Goal: Task Accomplishment & Management: Manage account settings

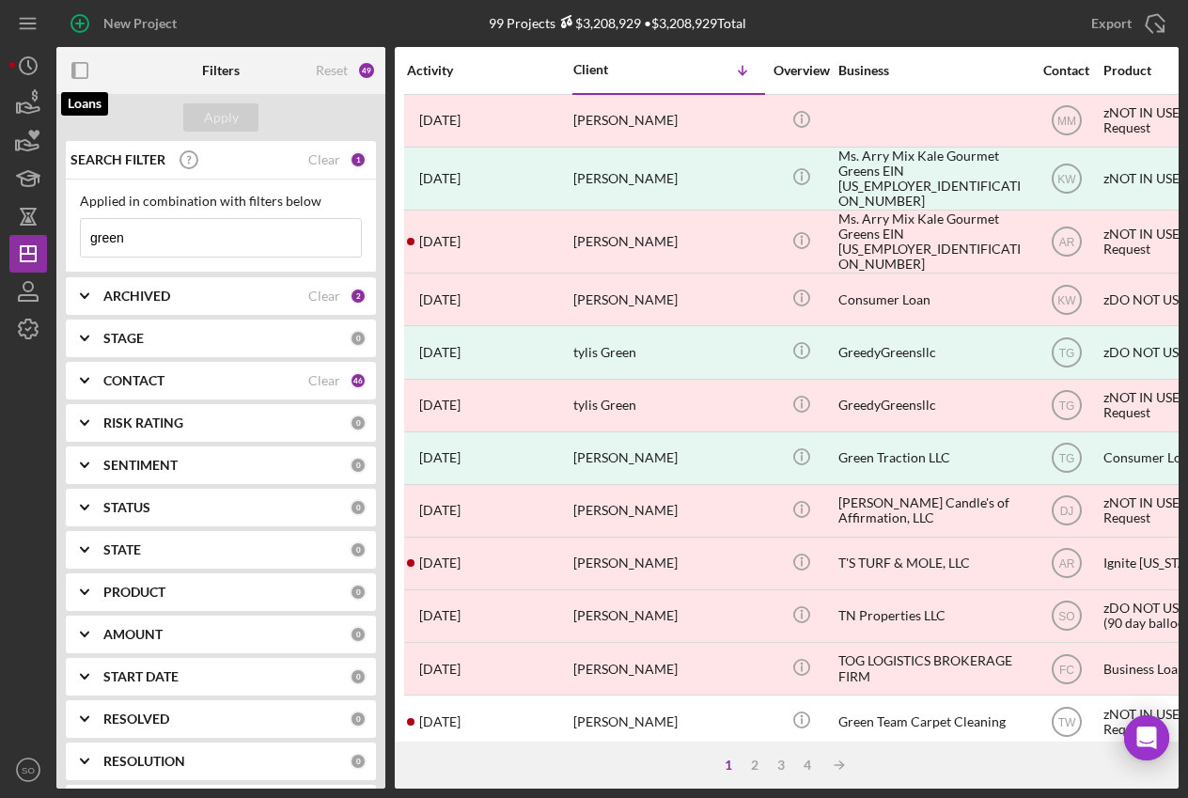
click at [29, 109] on icon "button" at bounding box center [30, 107] width 20 height 10
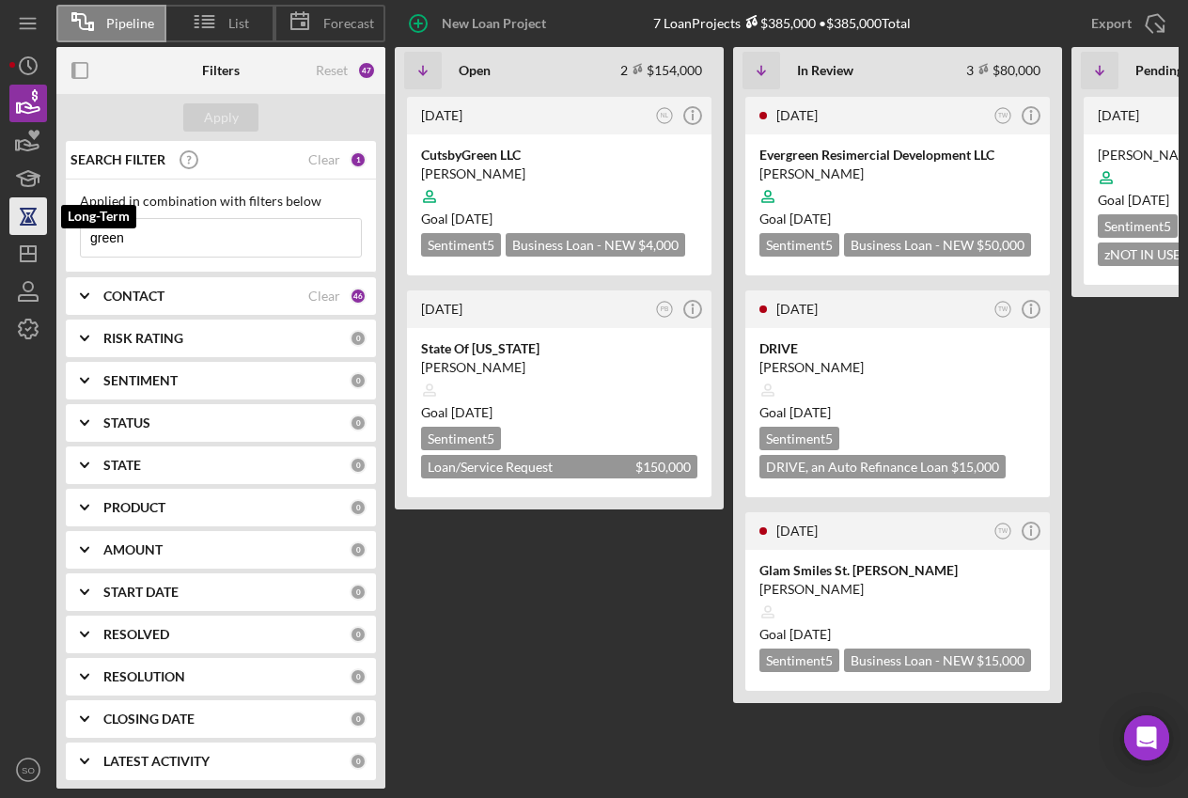
drag, startPoint x: 165, startPoint y: 234, endPoint x: 24, endPoint y: 227, distance: 141.1
click at [24, 227] on div "Pipeline List Forecast New Loan Project 7 Loan Projects $385,000 • $385,000 Tot…" at bounding box center [593, 394] width 1169 height 788
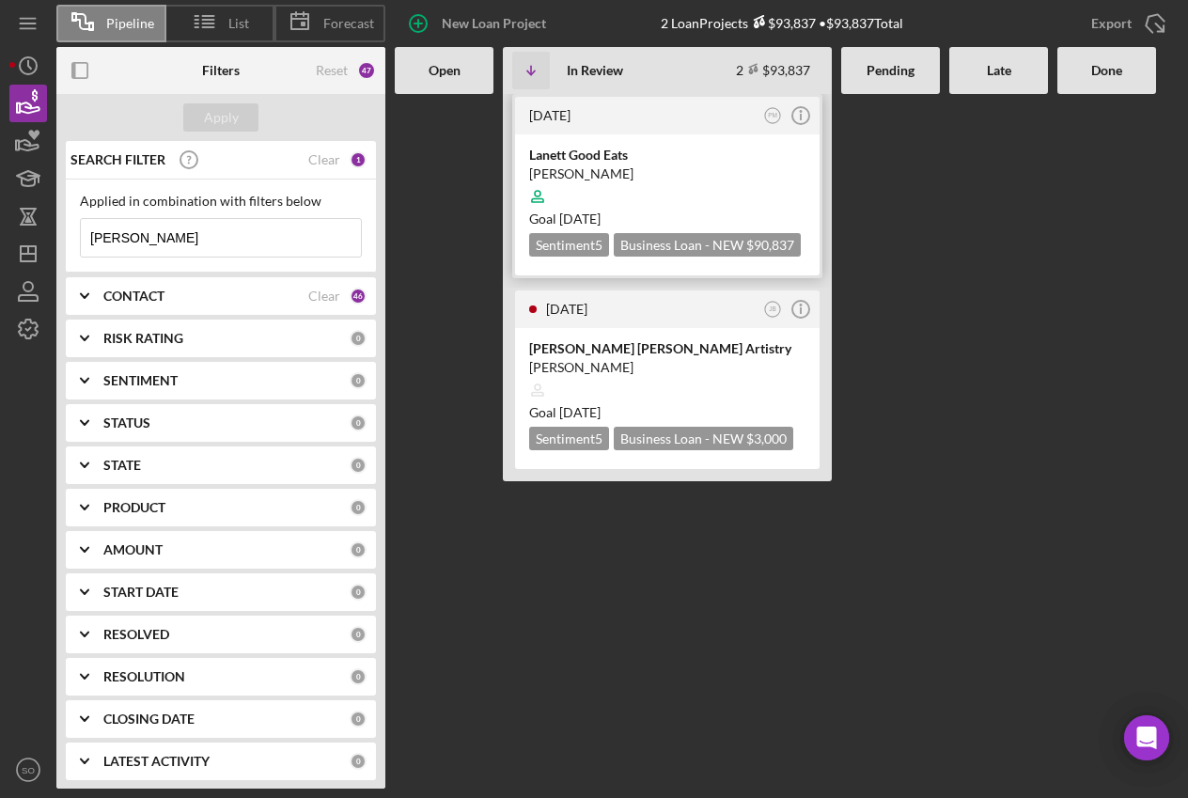
type input "[PERSON_NAME]"
click at [647, 210] on div "Goal [DATE]" at bounding box center [667, 219] width 276 height 19
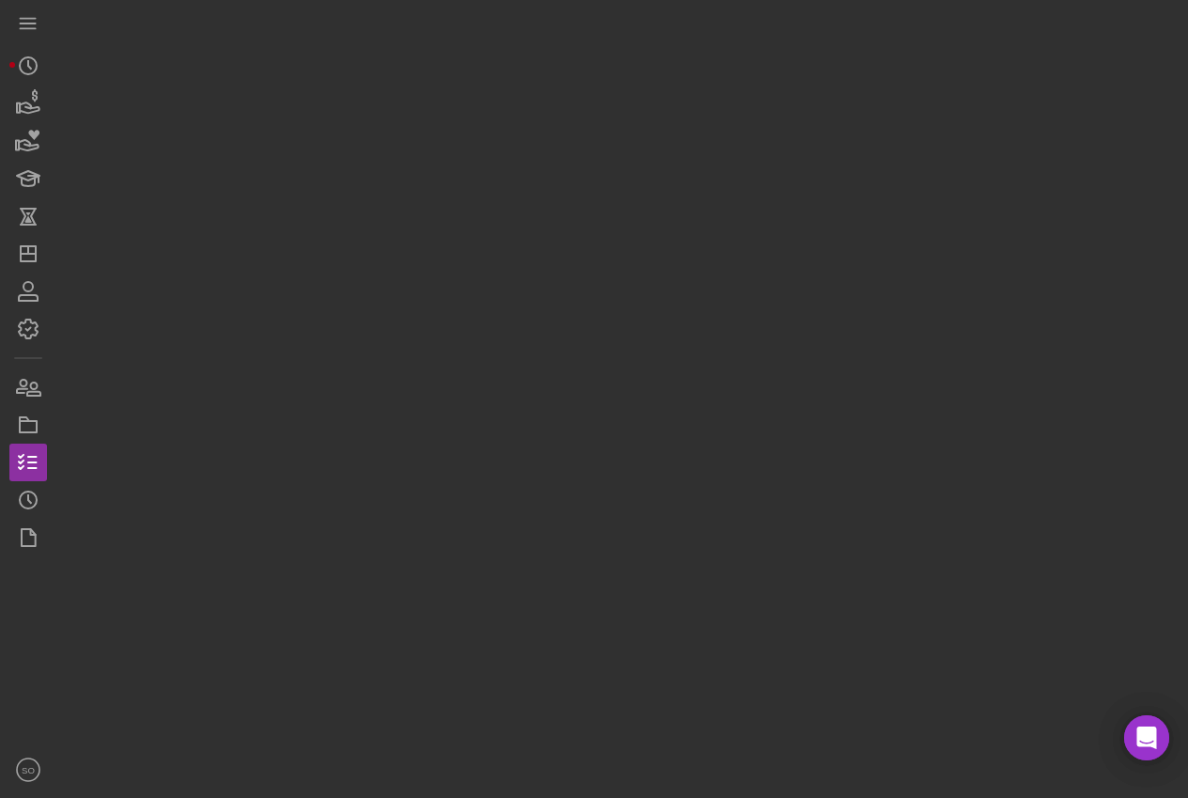
click at [644, 209] on div at bounding box center [617, 394] width 1122 height 788
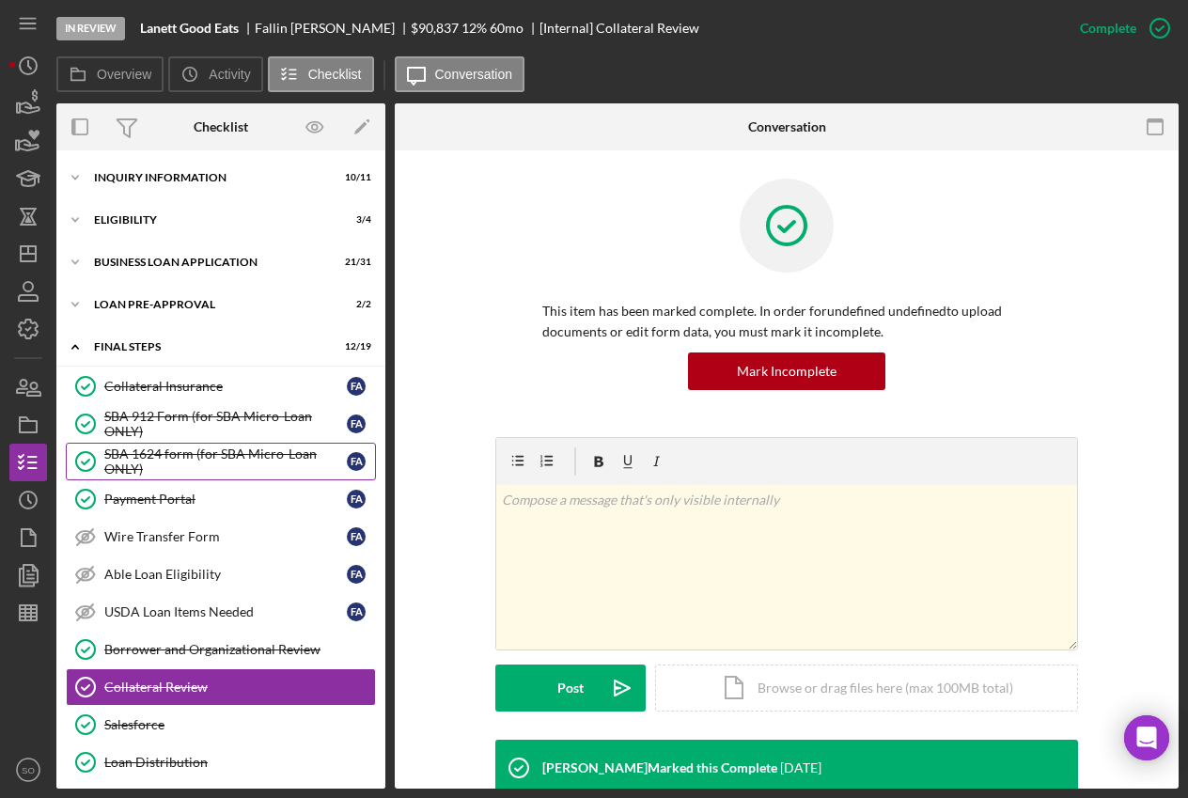
scroll to position [218, 0]
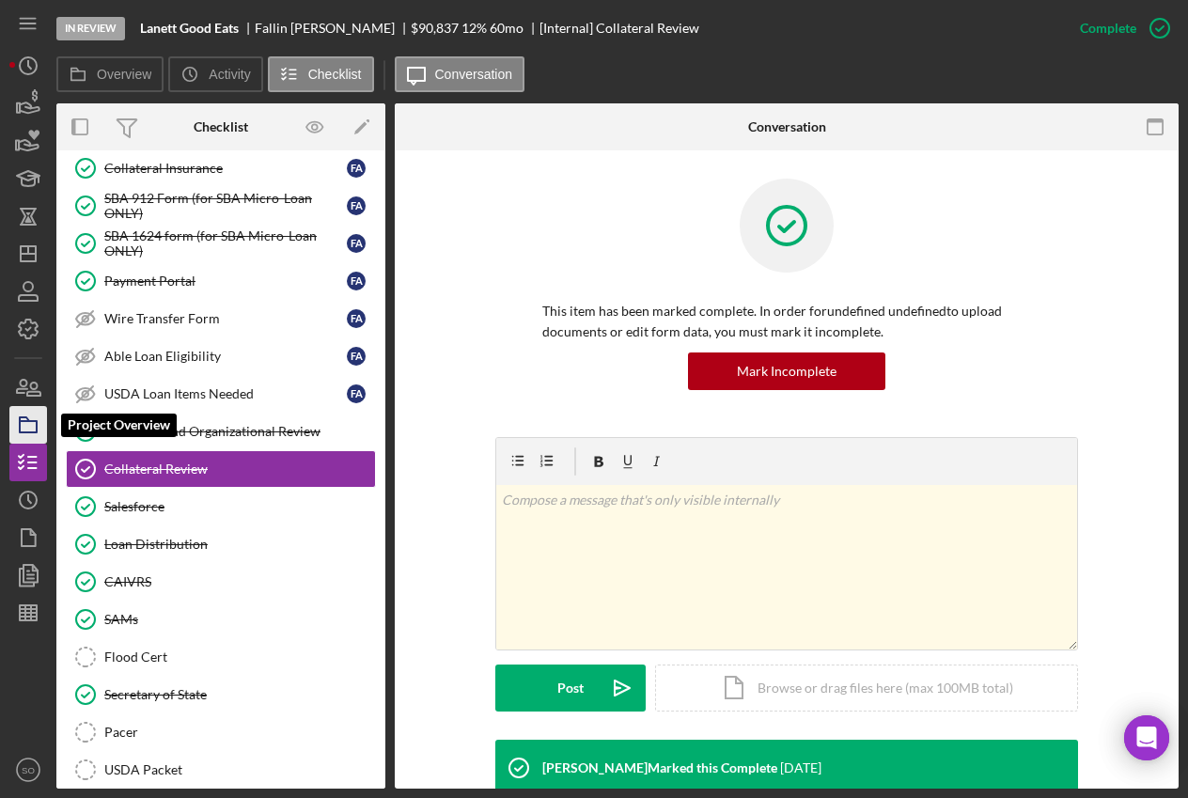
click at [26, 431] on rect "button" at bounding box center [28, 426] width 17 height 11
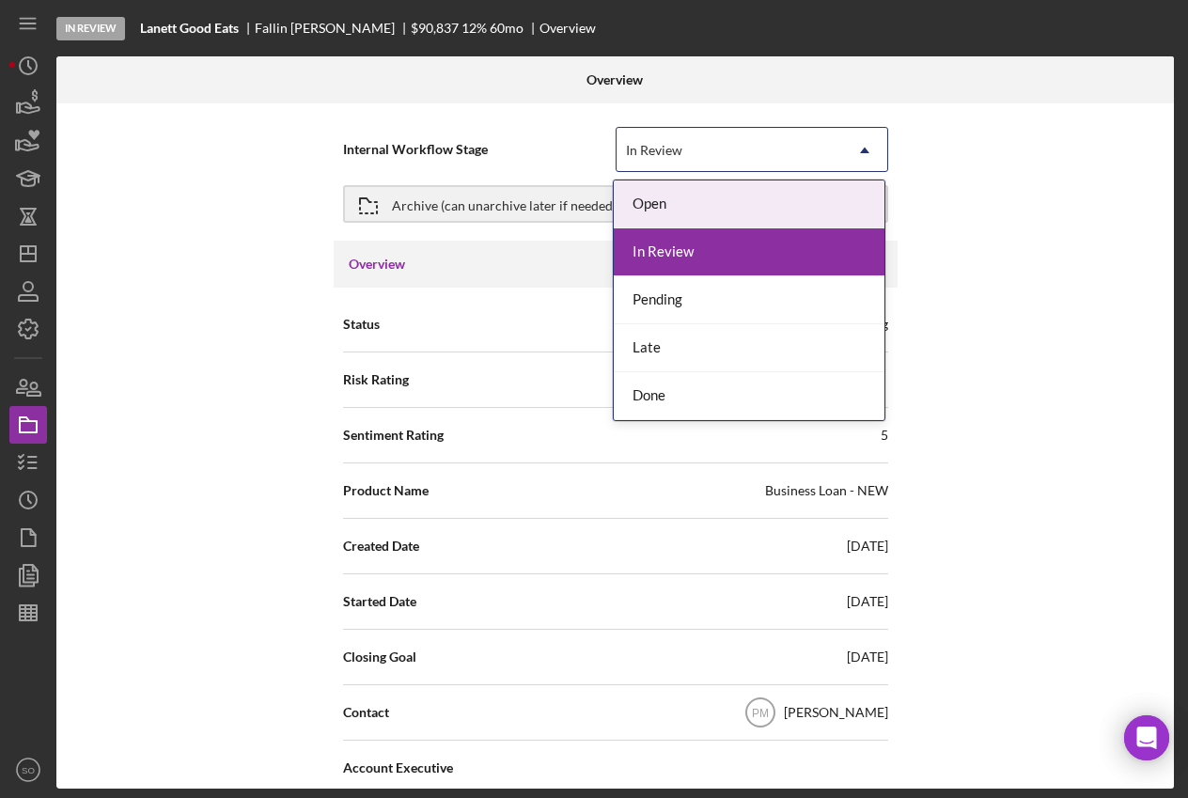
click at [869, 148] on icon "Icon/Dropdown Arrow" at bounding box center [864, 150] width 45 height 45
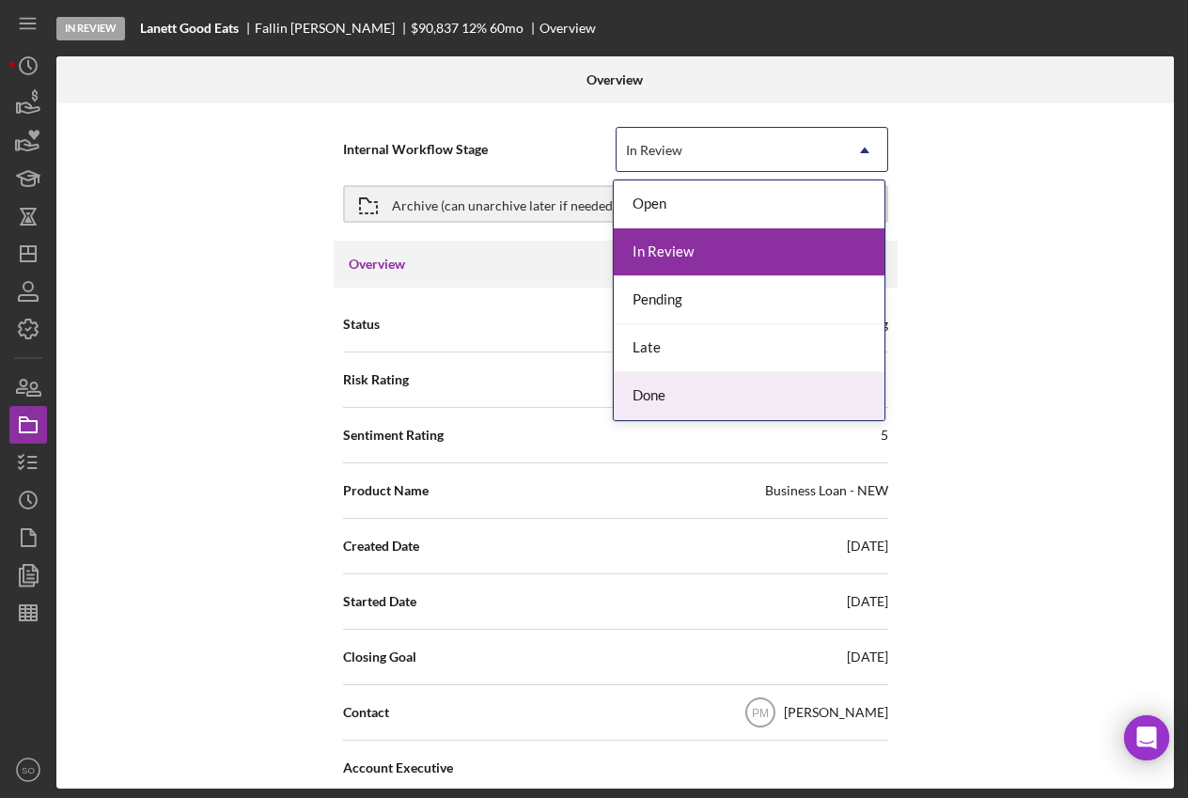
click at [681, 397] on div "Done" at bounding box center [749, 396] width 271 height 48
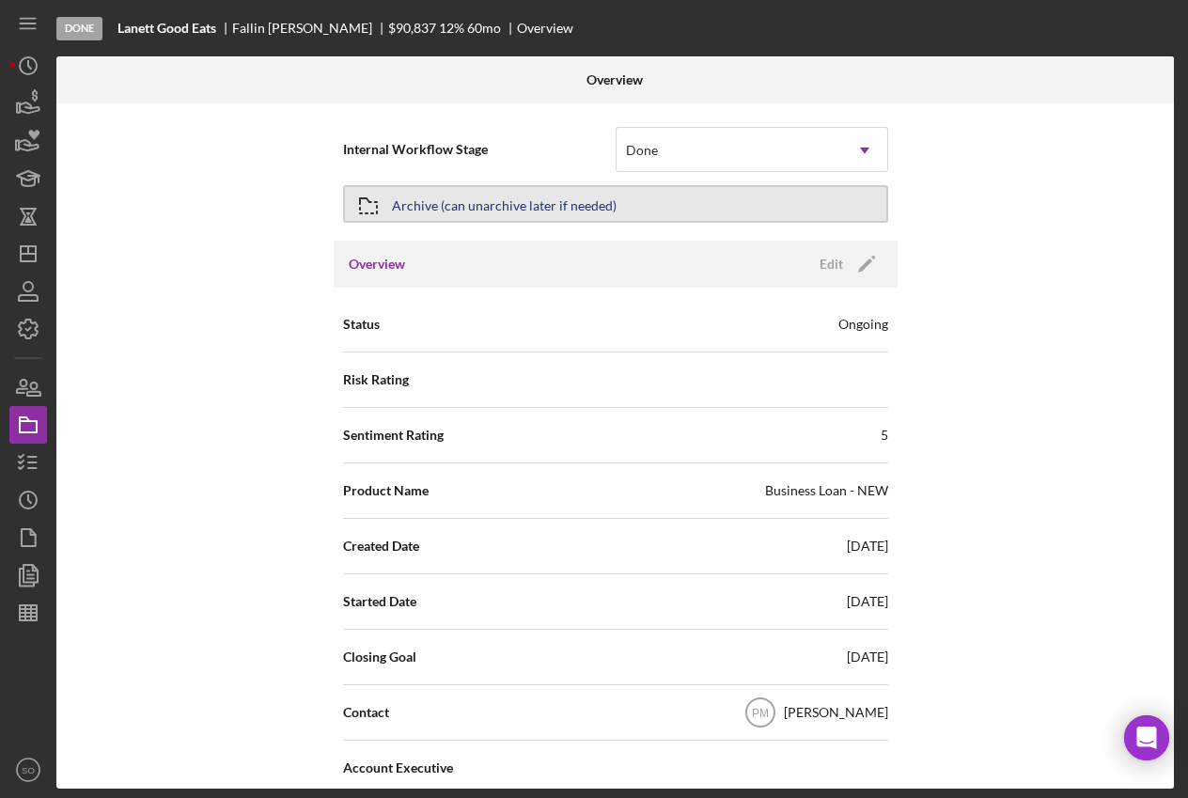
click at [848, 197] on button "Archive (can unarchive later if needed)" at bounding box center [615, 204] width 545 height 38
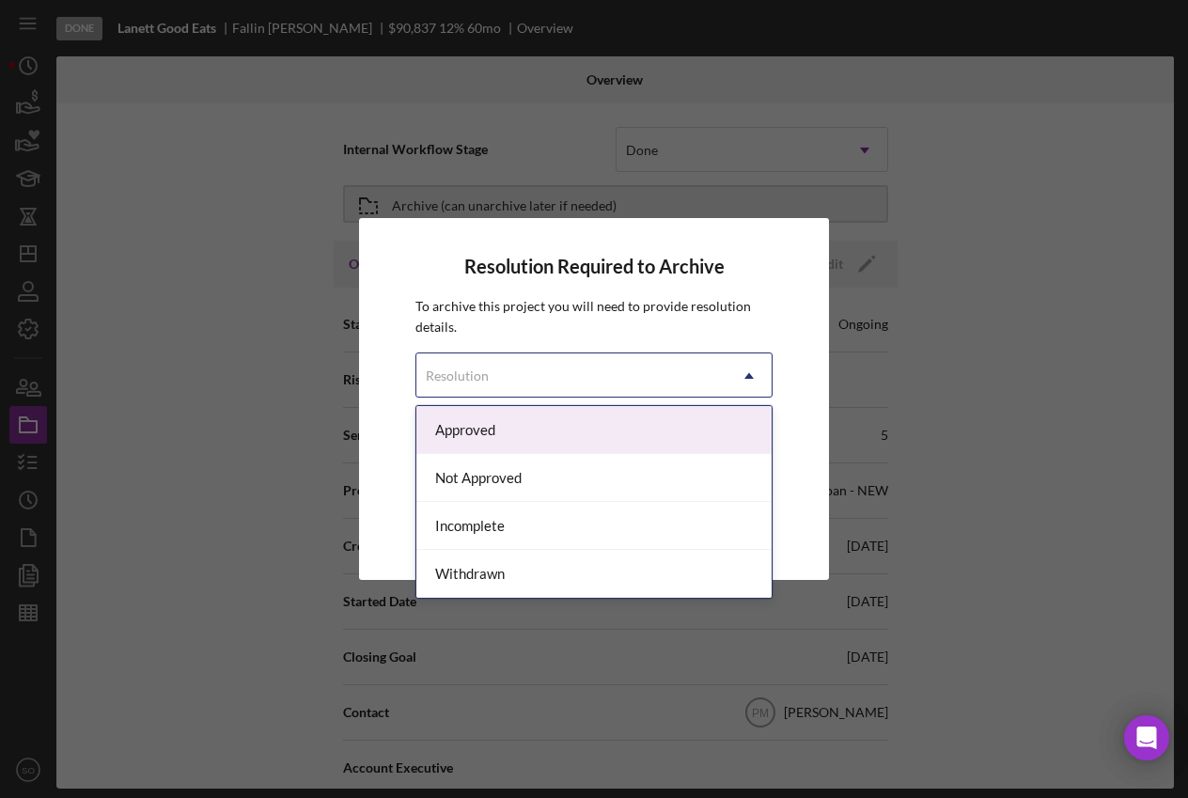
click at [753, 379] on icon "Icon/Dropdown Arrow" at bounding box center [748, 375] width 45 height 45
click at [635, 436] on div "Approved" at bounding box center [593, 430] width 354 height 48
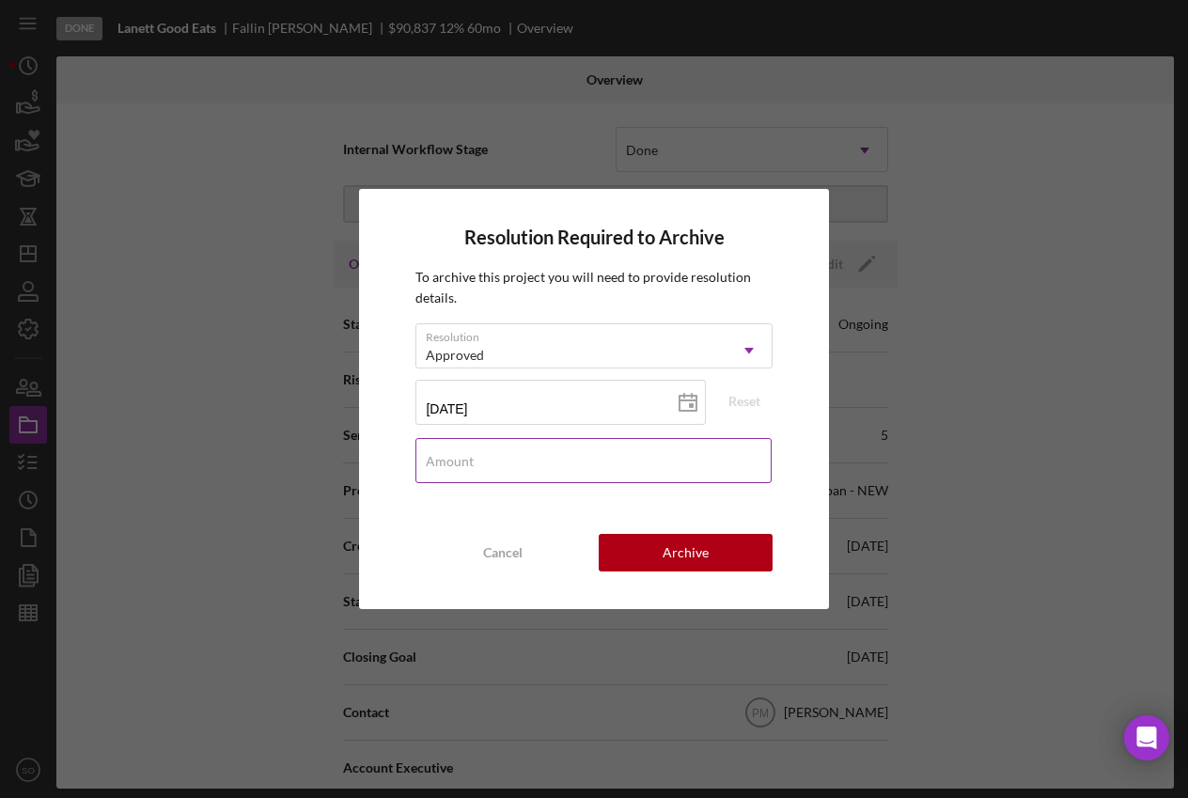
click at [496, 479] on input "Amount" at bounding box center [592, 460] width 355 height 45
type input "$0"
click at [728, 572] on div "Resolution Required to Archive To archive this project you will need to provide…" at bounding box center [593, 399] width 469 height 421
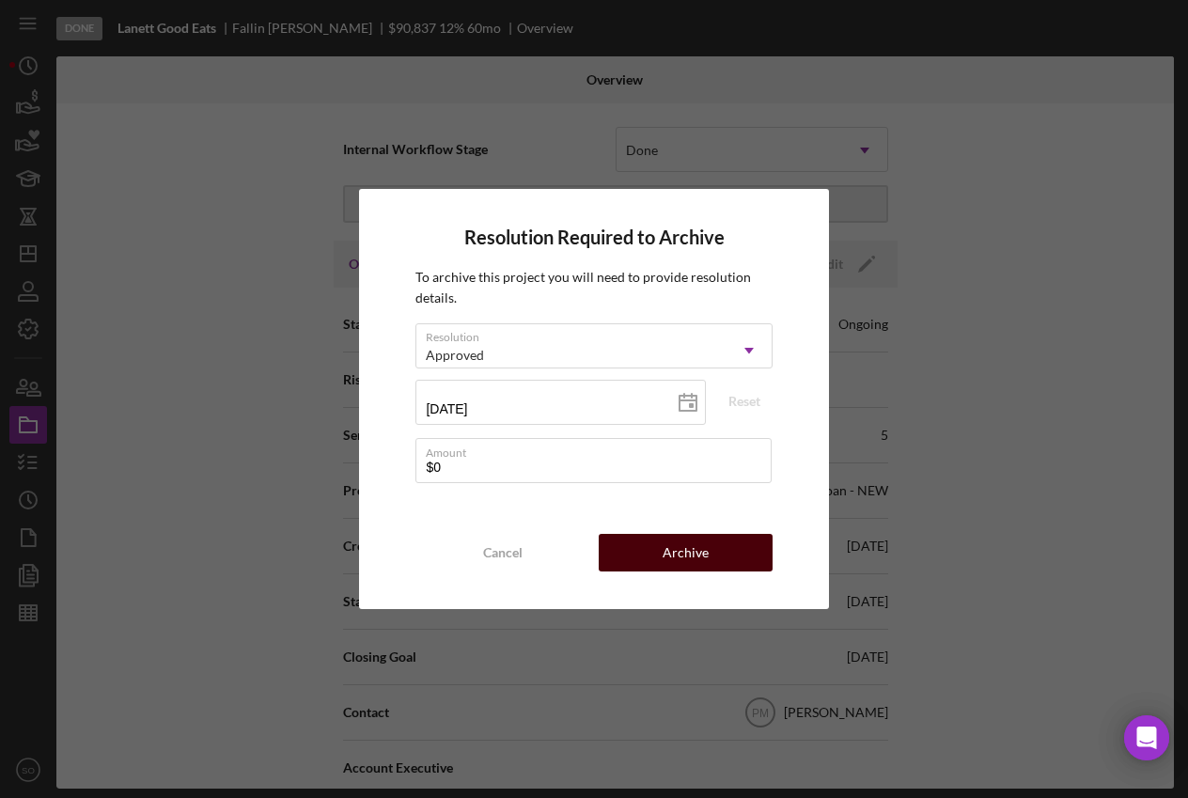
click at [655, 553] on button "Archive" at bounding box center [685, 553] width 174 height 38
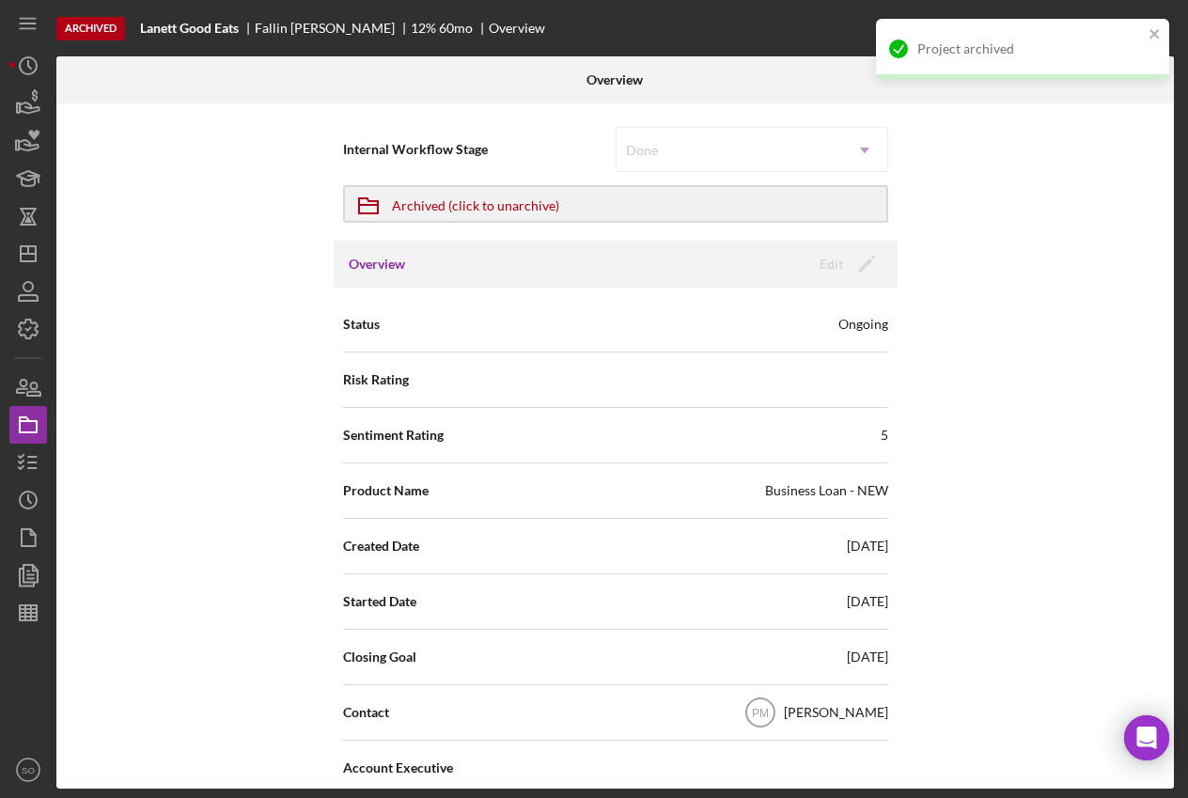
click at [516, 726] on div "Contact PM [PERSON_NAME]" at bounding box center [615, 712] width 545 height 47
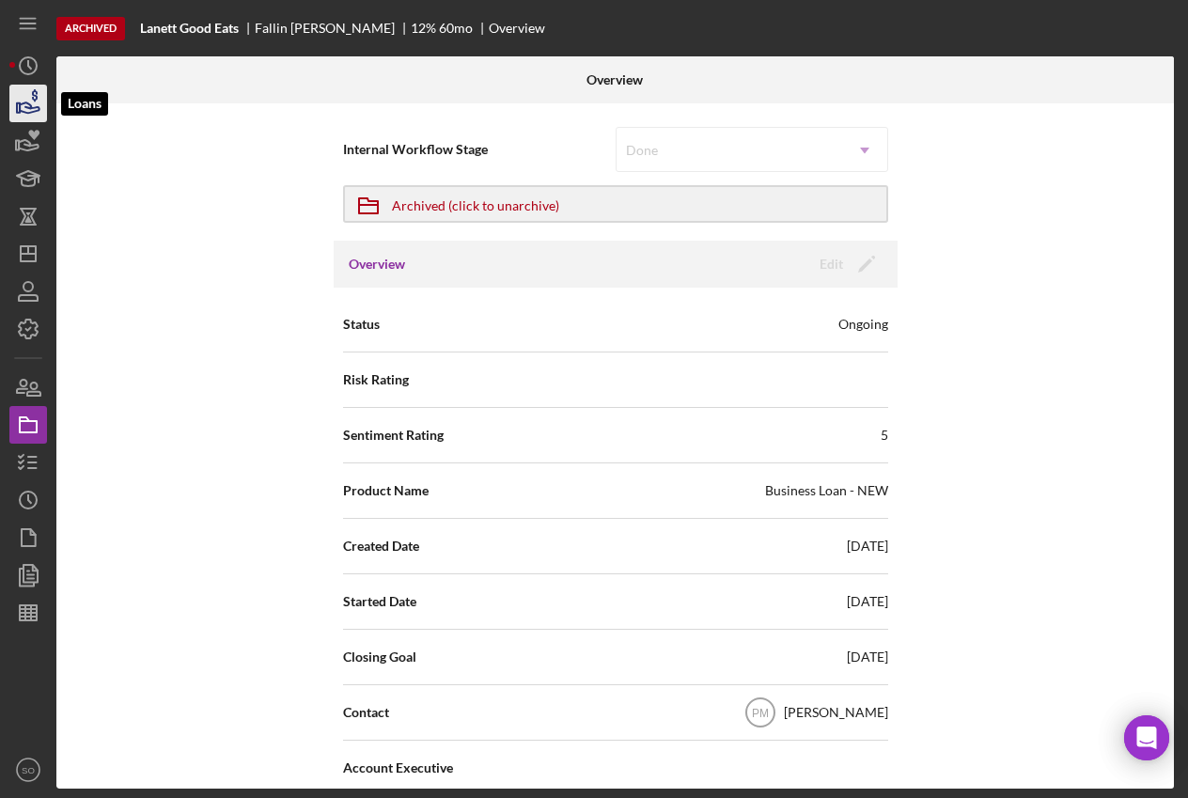
click at [30, 103] on icon "button" at bounding box center [28, 103] width 47 height 47
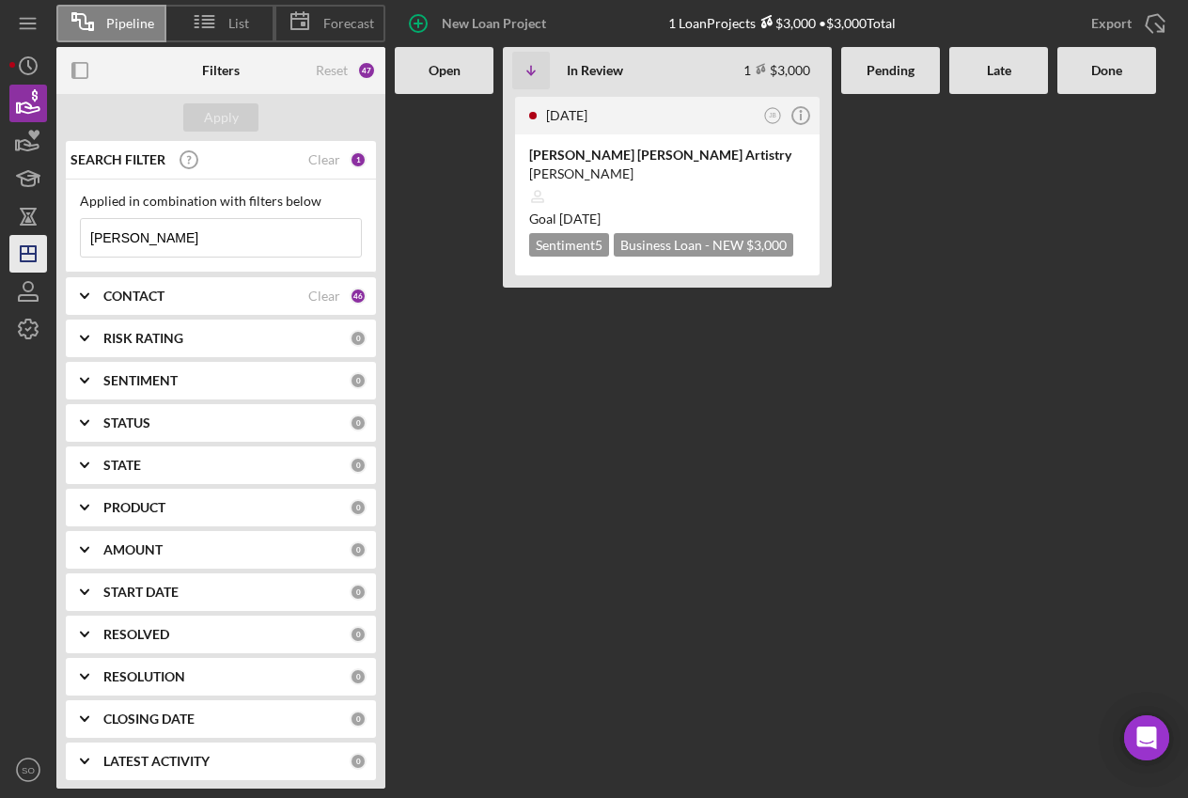
drag, startPoint x: 218, startPoint y: 237, endPoint x: 44, endPoint y: 236, distance: 173.8
click at [48, 236] on div "Pipeline List Forecast New Loan Project 1 Loan Projects $3,000 • $3,000 Total E…" at bounding box center [593, 394] width 1169 height 788
type input "holder"
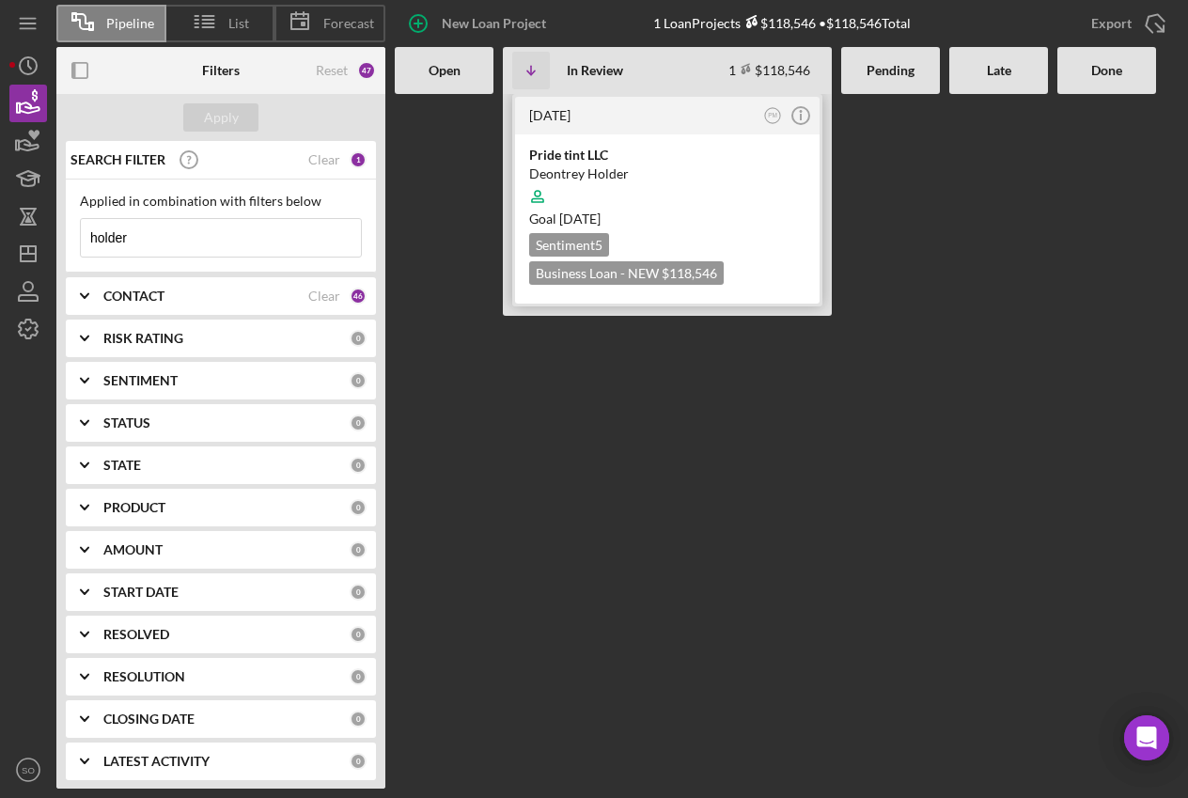
click at [720, 204] on div at bounding box center [667, 197] width 276 height 36
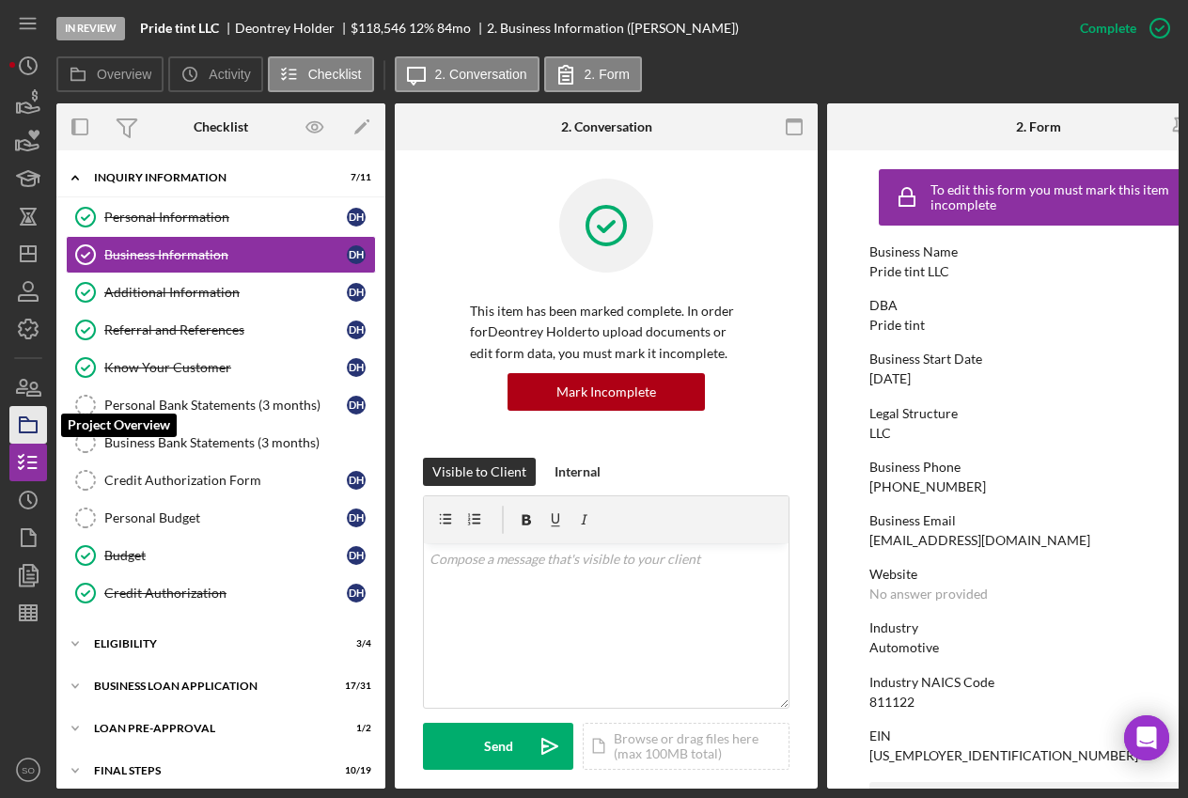
click at [39, 432] on icon "button" at bounding box center [28, 424] width 47 height 47
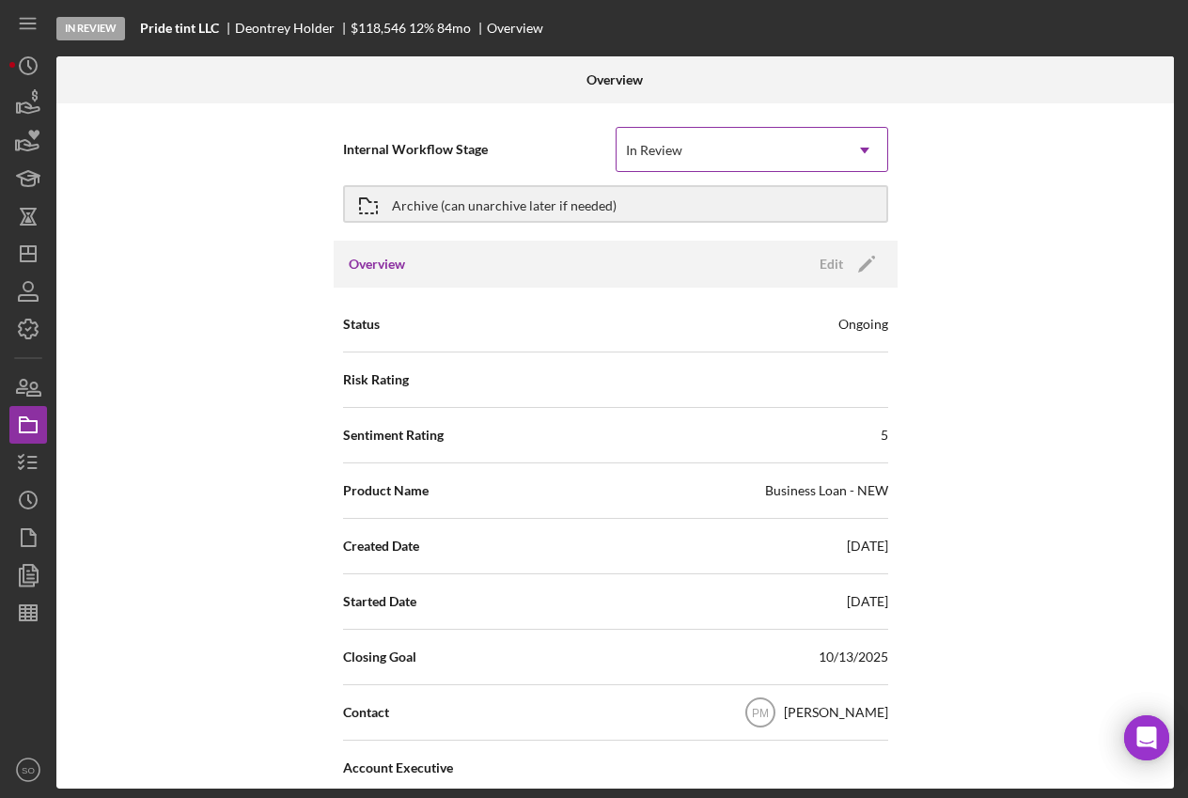
click at [859, 150] on icon "Icon/Dropdown Arrow" at bounding box center [864, 150] width 45 height 45
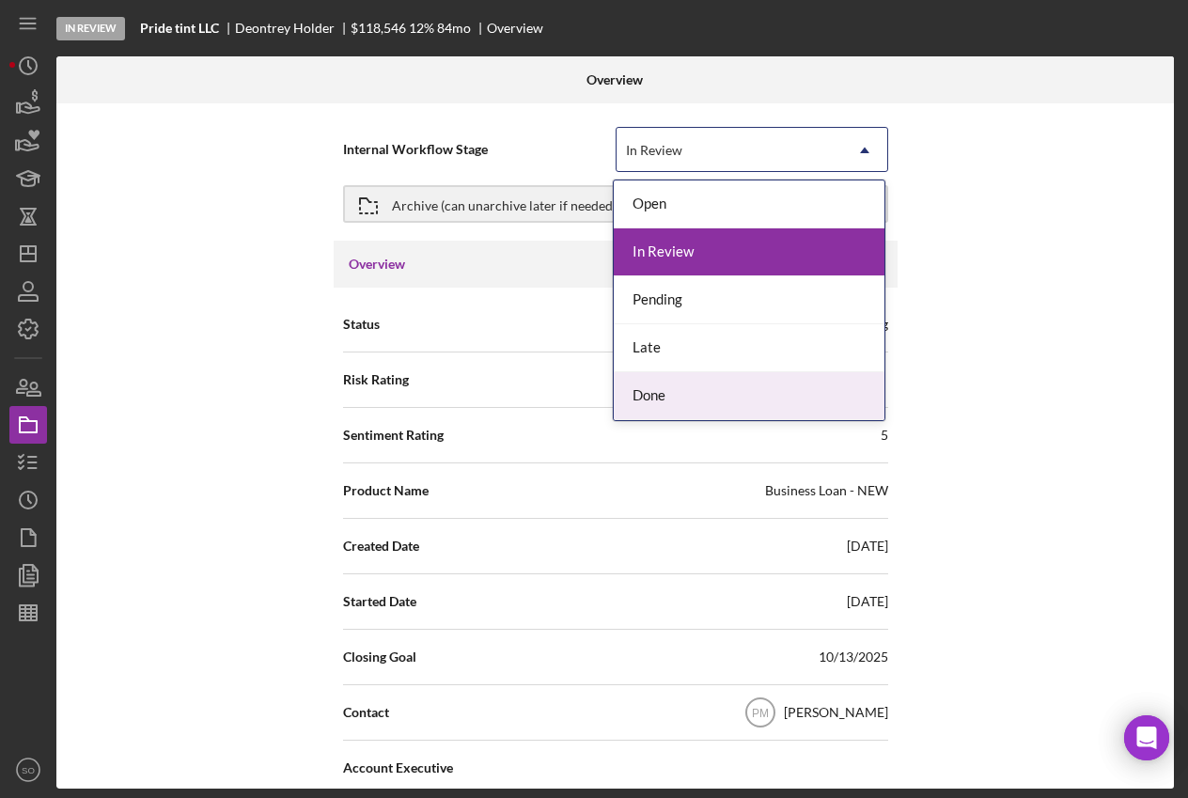
click at [664, 394] on div "Done" at bounding box center [749, 396] width 271 height 48
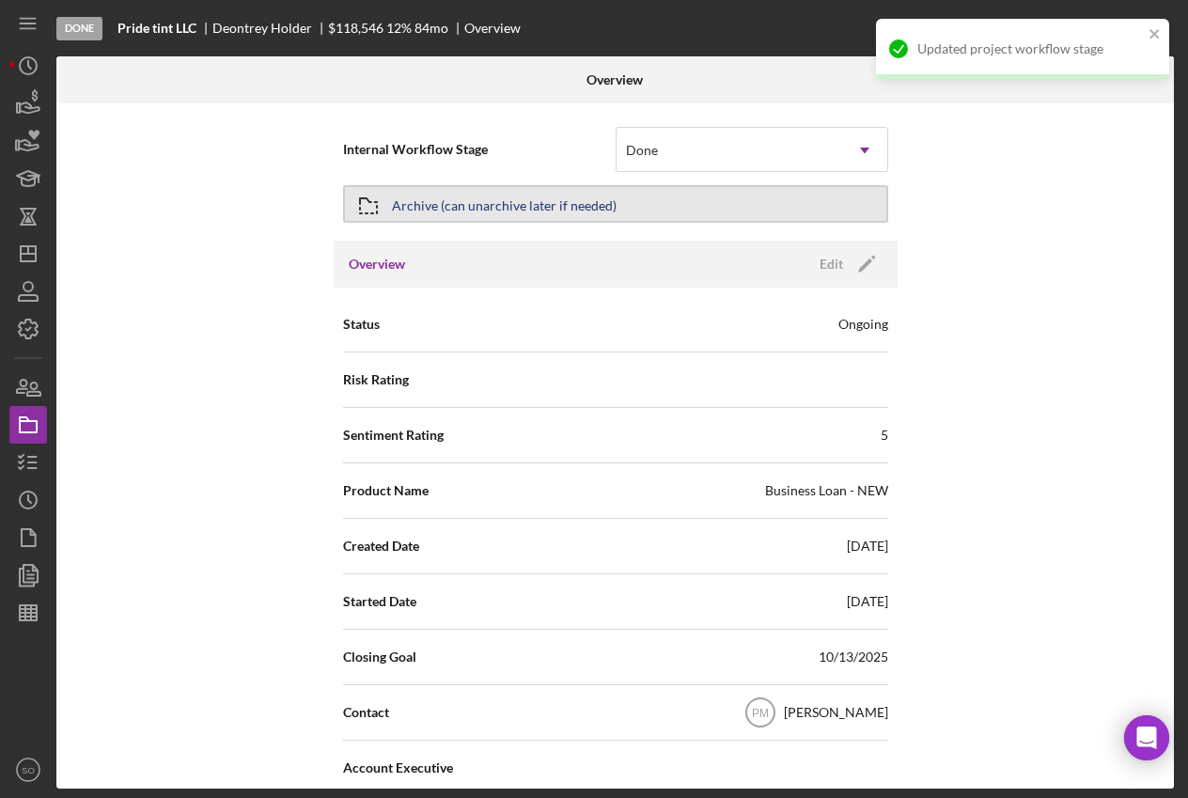
click at [615, 190] on button "Archive (can unarchive later if needed)" at bounding box center [615, 204] width 545 height 38
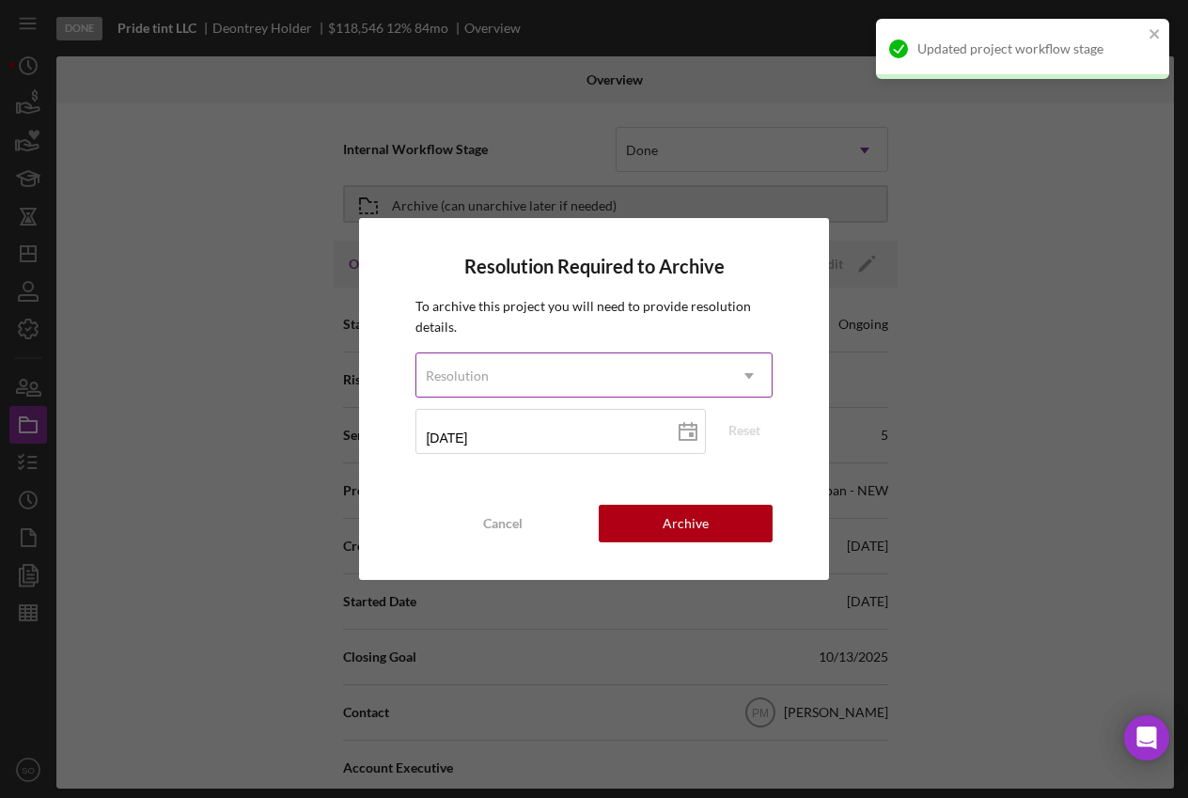
click at [754, 378] on icon "Icon/Dropdown Arrow" at bounding box center [748, 375] width 45 height 45
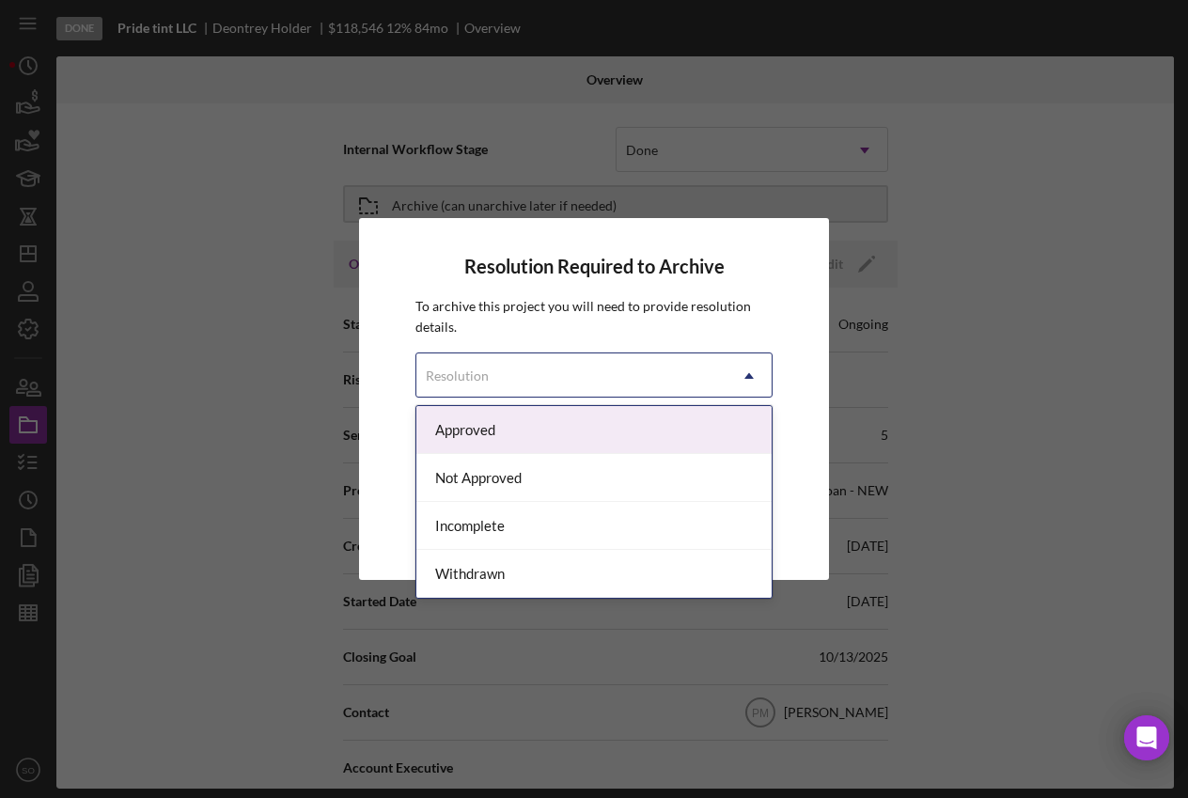
click at [543, 431] on div "Approved" at bounding box center [593, 430] width 354 height 48
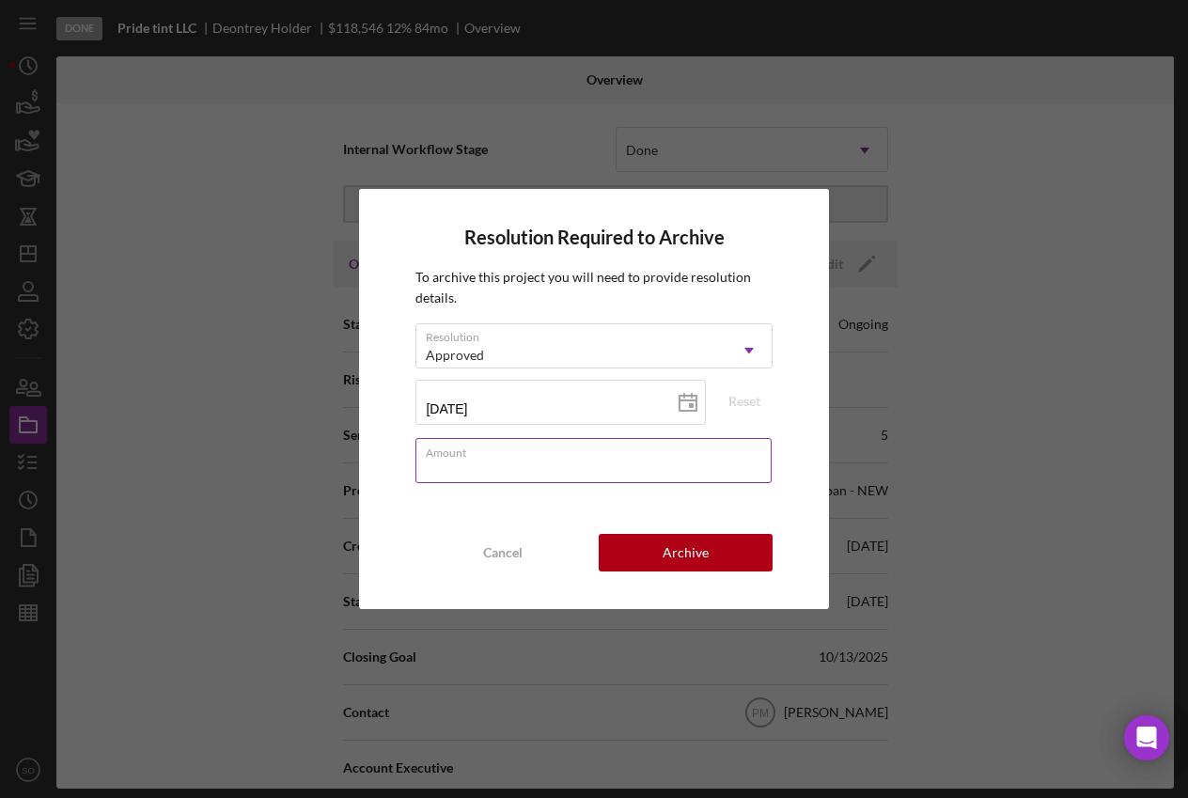
click at [638, 466] on input "Amount" at bounding box center [592, 460] width 355 height 45
type input "$0"
drag, startPoint x: 722, startPoint y: 551, endPoint x: 784, endPoint y: 555, distance: 61.2
click at [744, 553] on button "Archive" at bounding box center [685, 553] width 174 height 38
